Goal: Find specific page/section: Find specific page/section

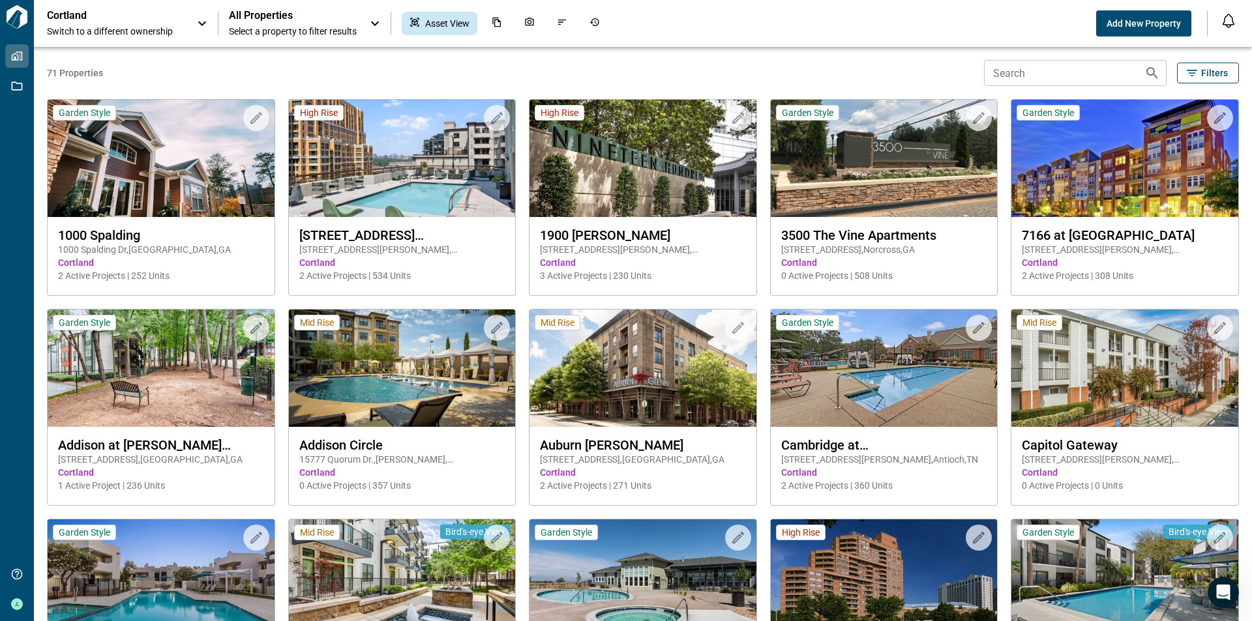
click at [1039, 74] on input "Search" at bounding box center [1059, 73] width 150 height 26
